Goal: Transaction & Acquisition: Download file/media

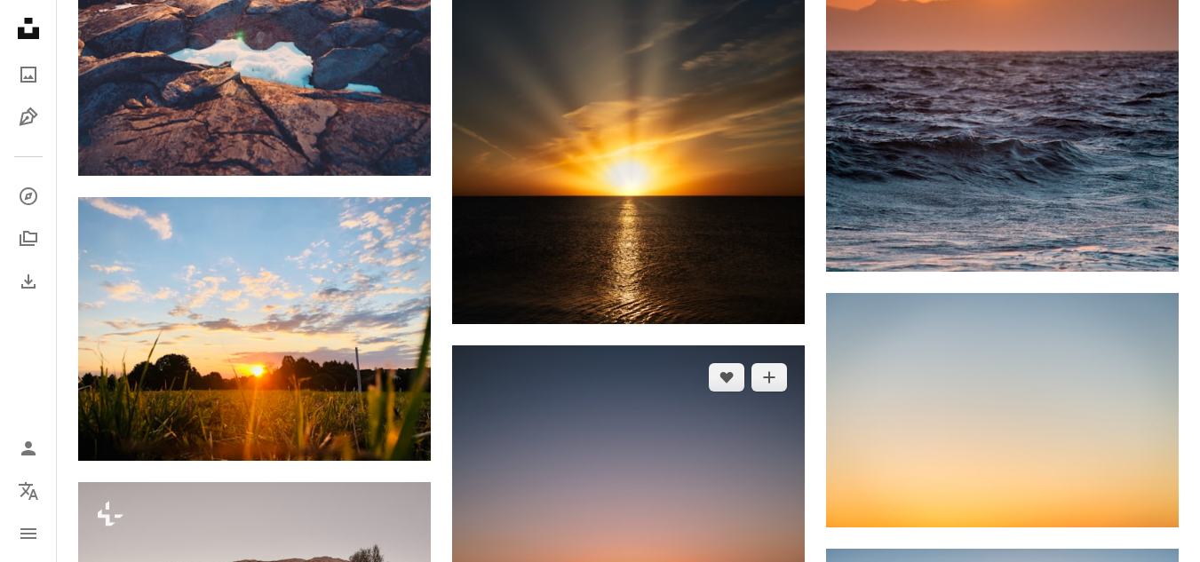
scroll to position [5150, 0]
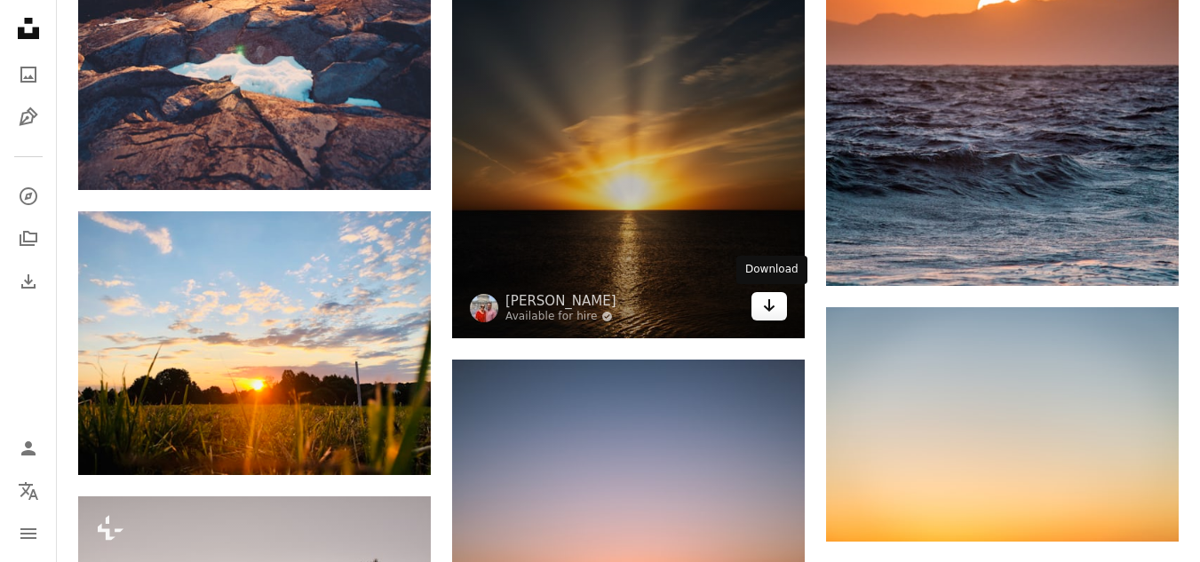
click at [765, 310] on icon "Arrow pointing down" at bounding box center [769, 305] width 14 height 21
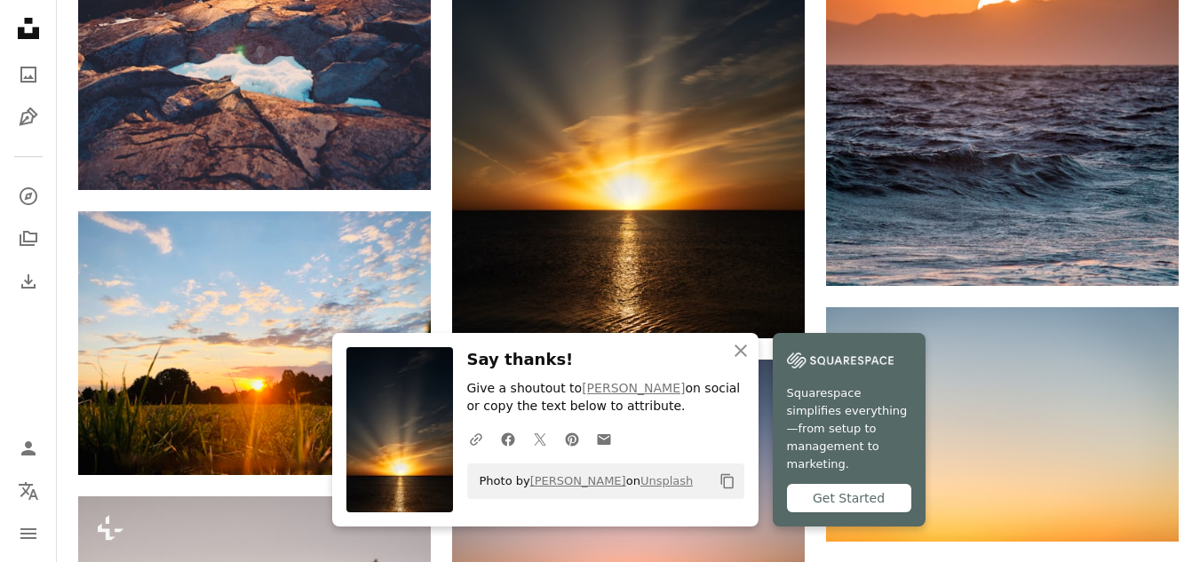
click at [377, 454] on img at bounding box center [399, 429] width 107 height 165
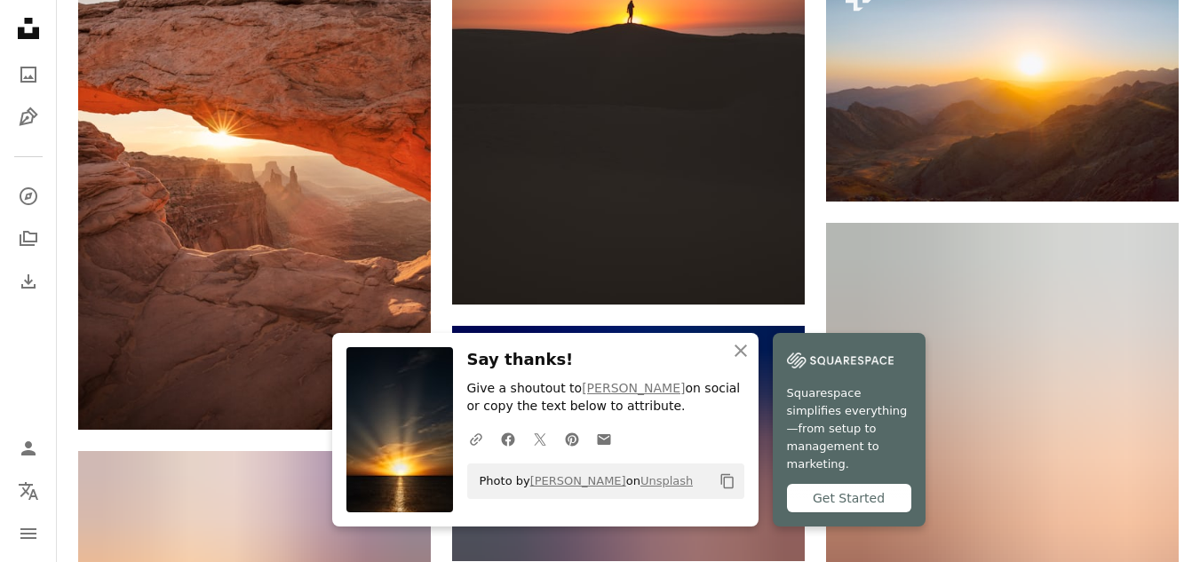
scroll to position [5505, 0]
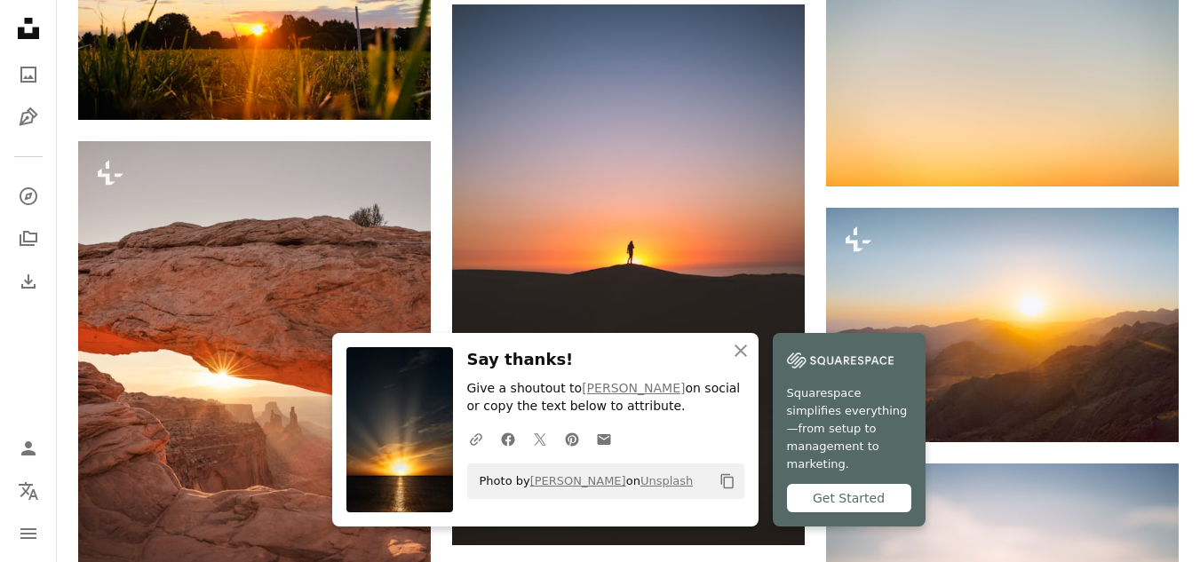
click at [393, 463] on img at bounding box center [399, 429] width 107 height 165
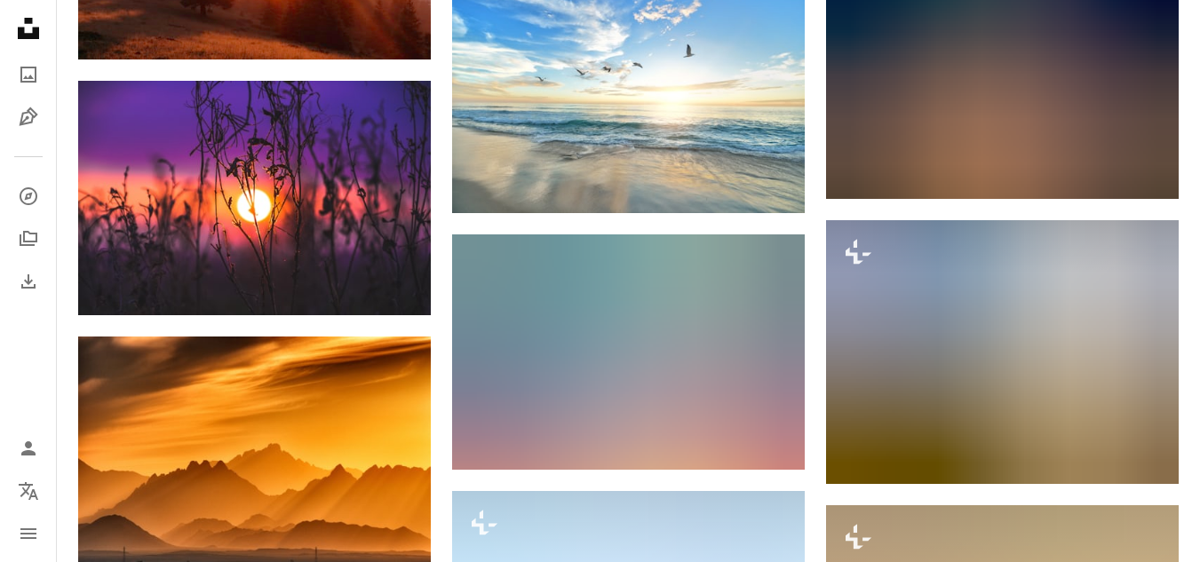
scroll to position [6659, 0]
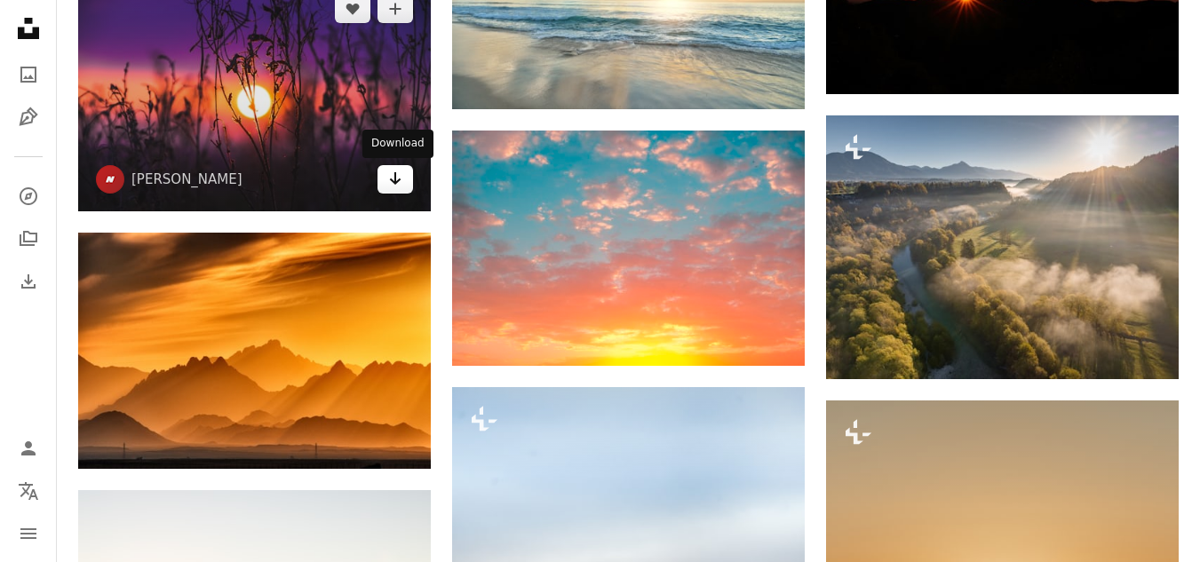
click at [399, 184] on icon "Arrow pointing down" at bounding box center [395, 178] width 14 height 21
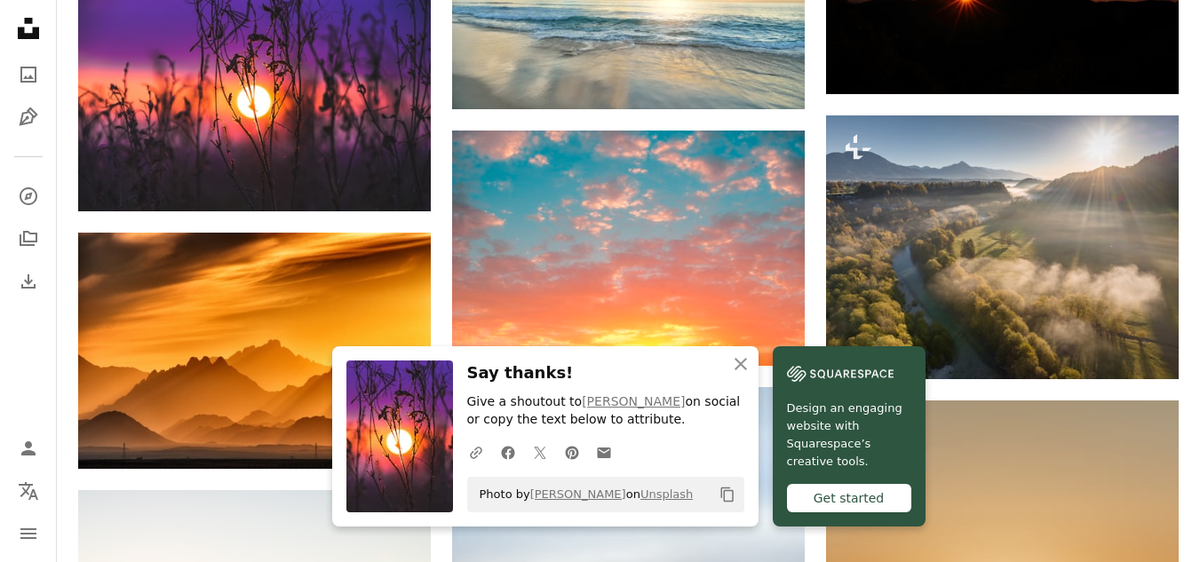
click at [375, 440] on img at bounding box center [399, 436] width 107 height 152
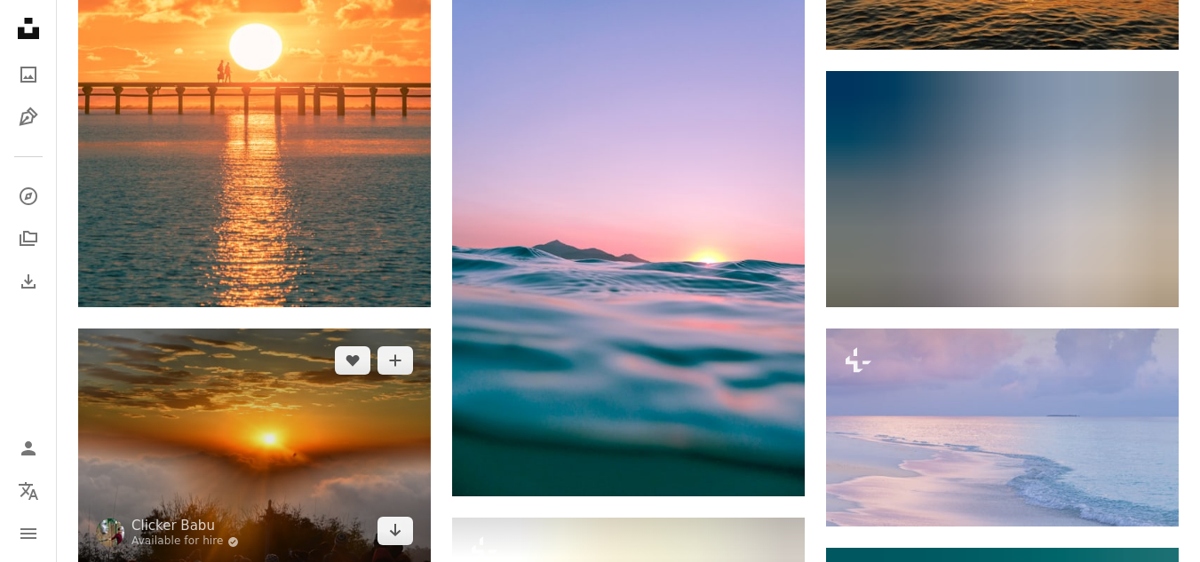
scroll to position [7370, 0]
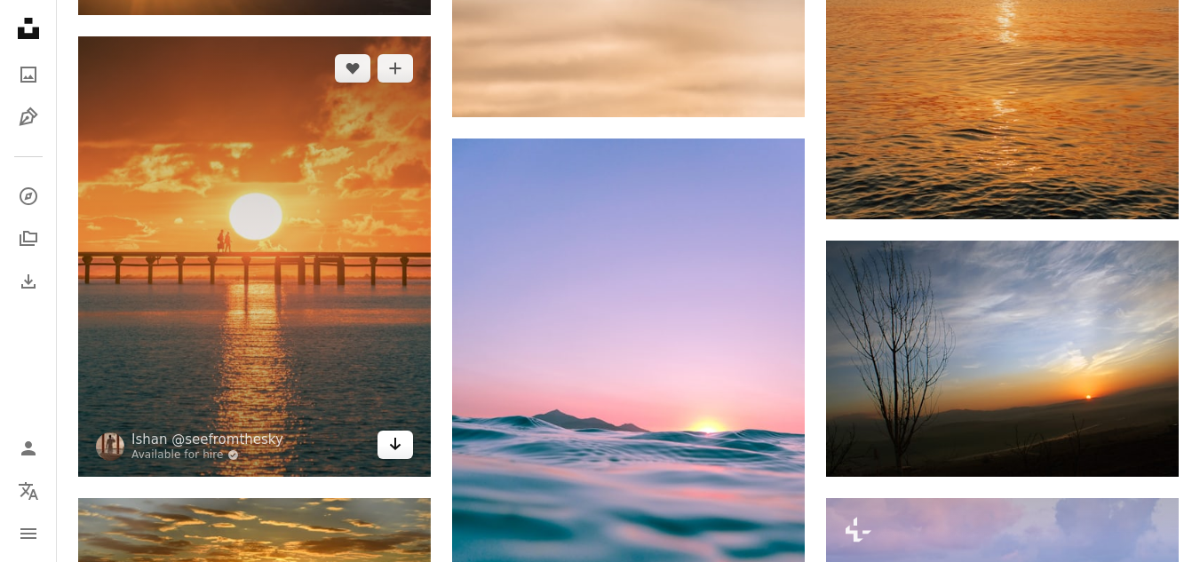
click at [400, 453] on icon "Arrow pointing down" at bounding box center [395, 443] width 14 height 21
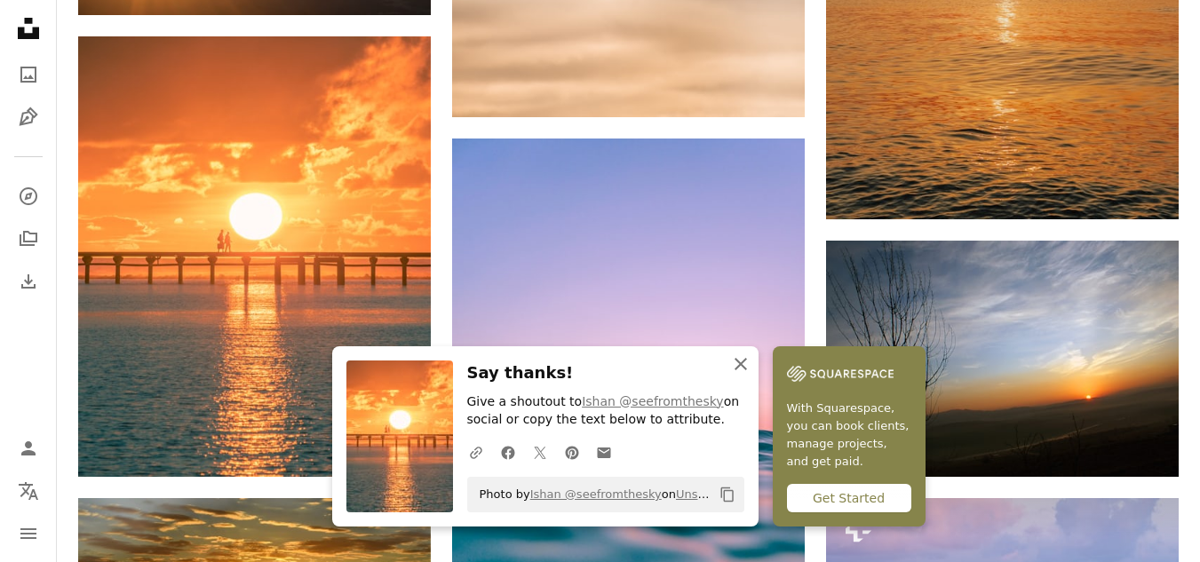
click at [739, 363] on icon "button" at bounding box center [740, 364] width 12 height 12
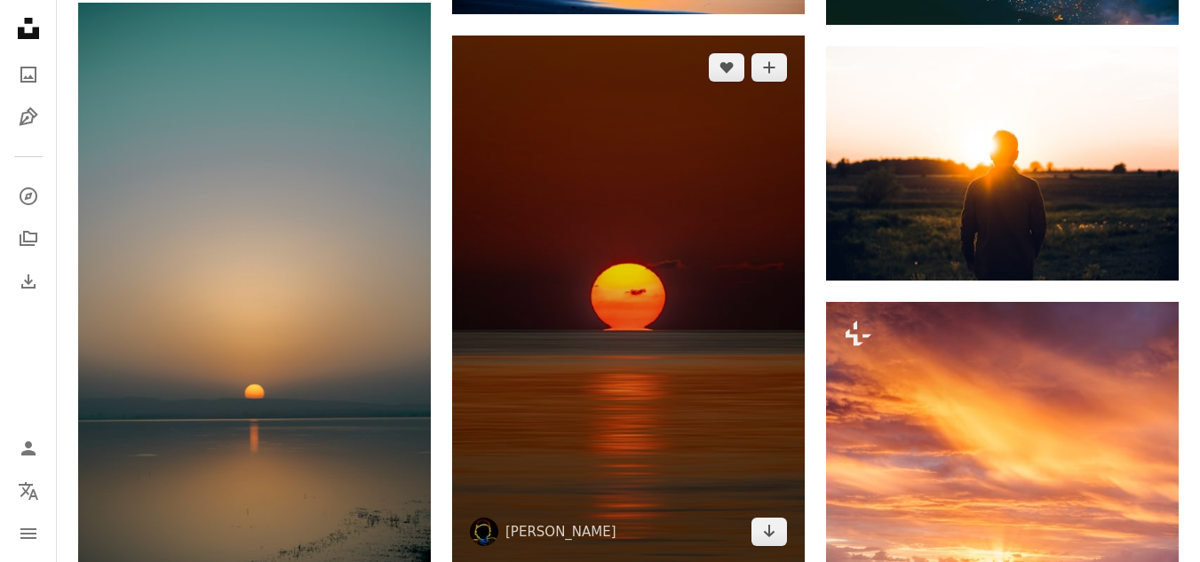
scroll to position [13230, 0]
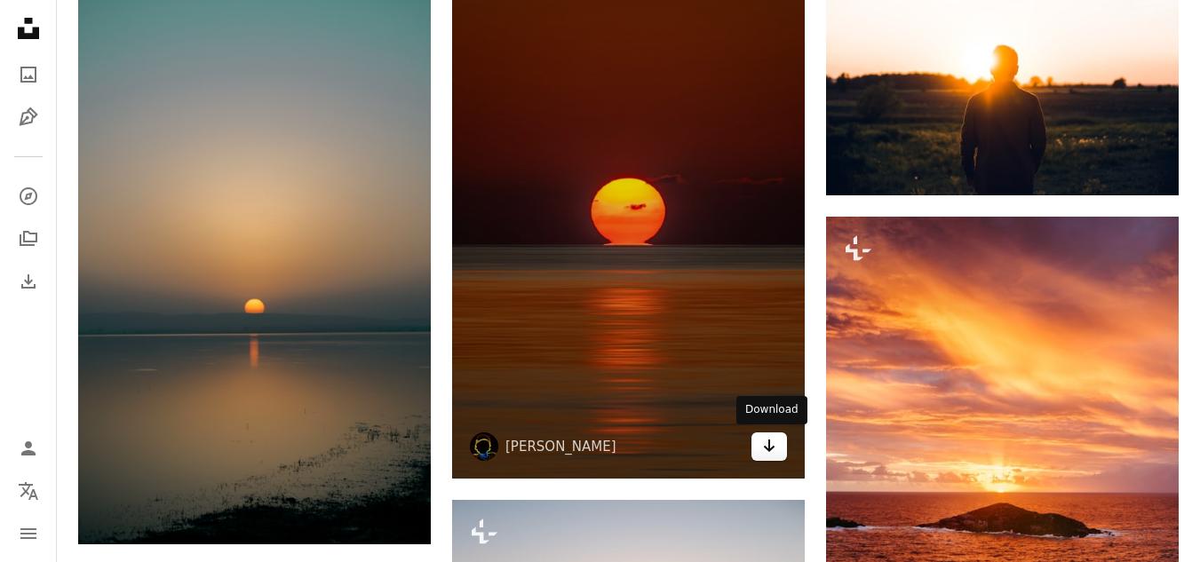
click at [769, 445] on icon "Download" at bounding box center [770, 446] width 12 height 12
